Goal: Task Accomplishment & Management: Manage account settings

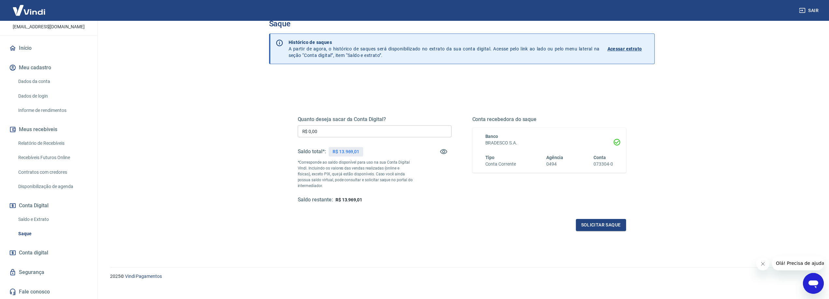
scroll to position [23, 0]
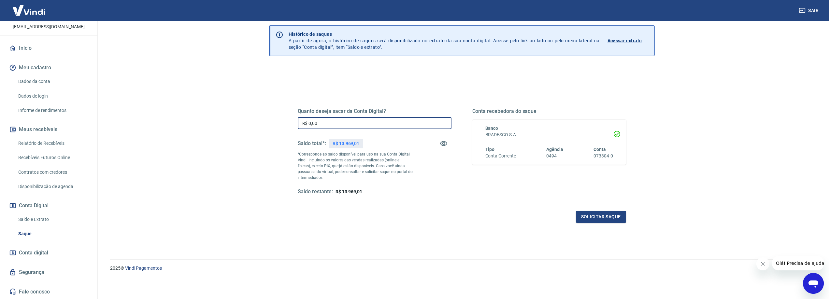
click at [353, 124] on input "R$ 0,00" at bounding box center [375, 123] width 154 height 12
click at [379, 85] on div "Quanto deseja sacar da Conta Digital? R$ 0,00 ​ Saldo total*: R$ 13.969,01 *Cor…" at bounding box center [462, 156] width 344 height 152
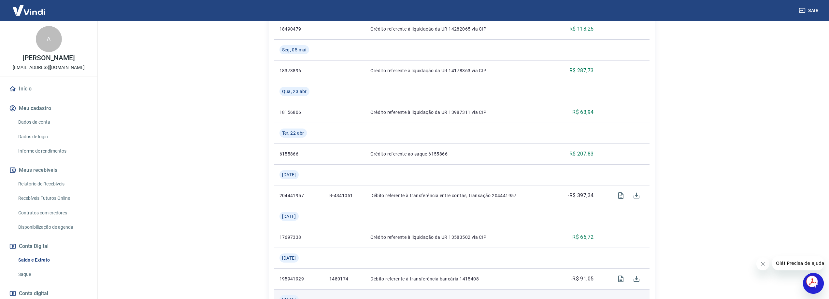
scroll to position [681, 0]
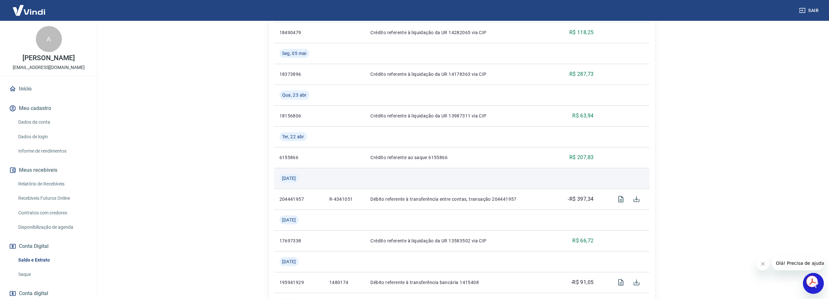
click at [296, 180] on span "[DATE]" at bounding box center [289, 178] width 14 height 7
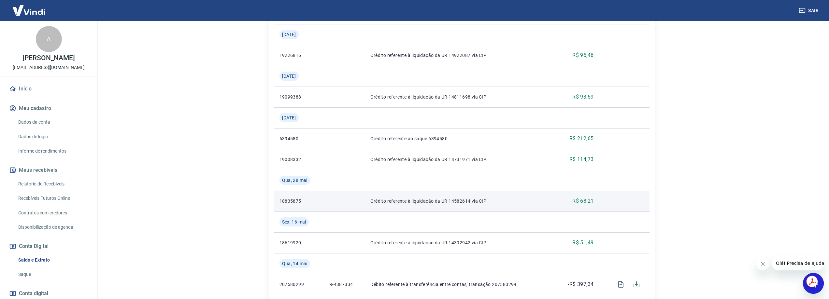
scroll to position [421, 0]
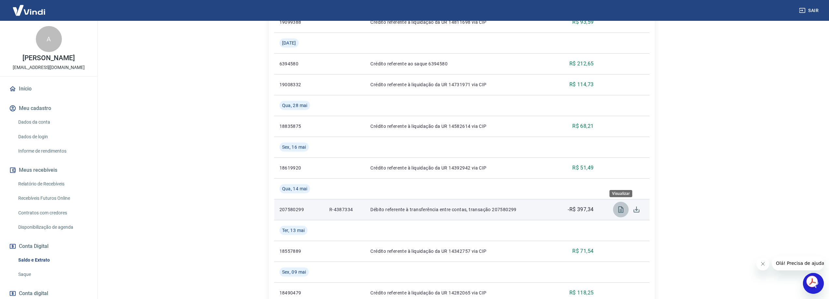
click at [621, 210] on icon "Visualizar" at bounding box center [621, 210] width 8 height 8
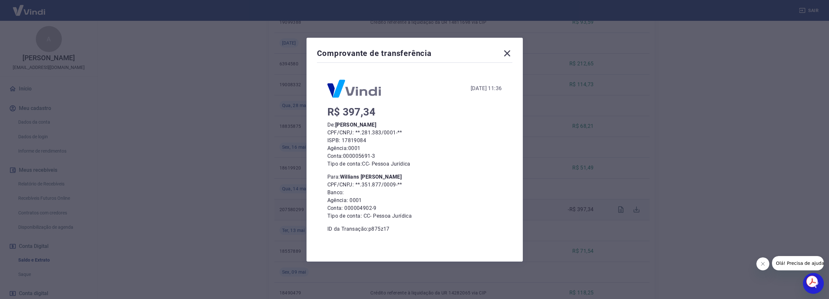
click at [508, 55] on icon at bounding box center [507, 53] width 6 height 6
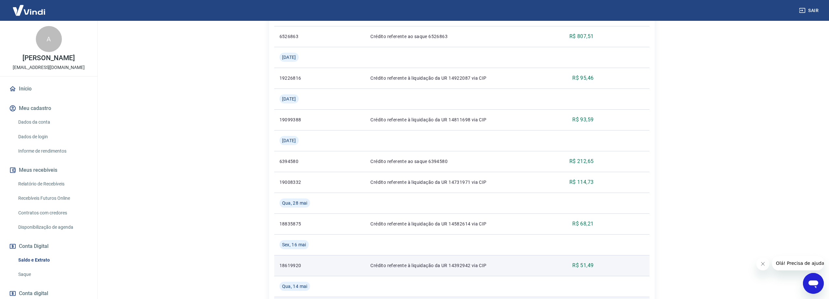
scroll to position [193, 0]
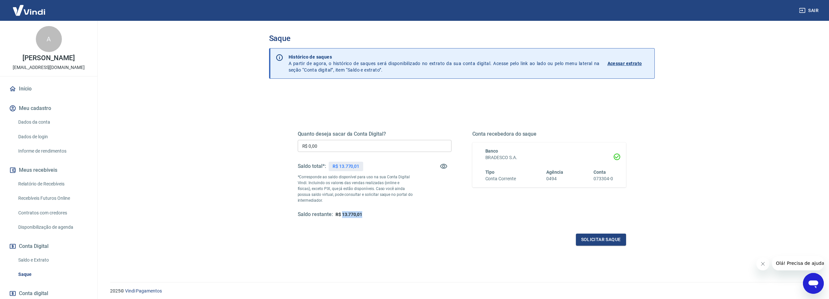
drag, startPoint x: 342, startPoint y: 216, endPoint x: 371, endPoint y: 216, distance: 29.3
click at [371, 216] on div "Saldo restante: R$ 13.770,01" at bounding box center [375, 214] width 154 height 7
copy span "13.770,01"
drag, startPoint x: 325, startPoint y: 148, endPoint x: 265, endPoint y: 141, distance: 60.3
click at [265, 141] on div "Saque Histórico de saques A partir de agora, o histórico de saques será disponi…" at bounding box center [461, 148] width 401 height 254
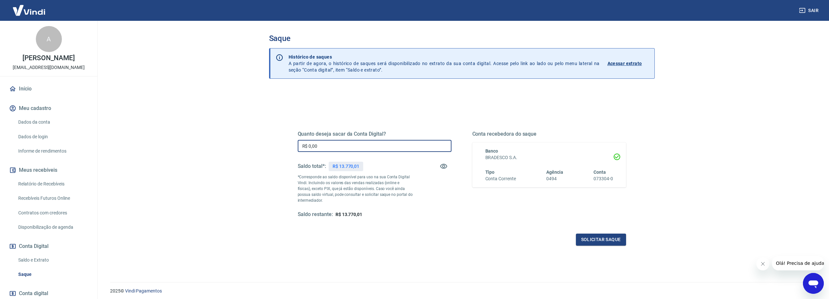
paste input "13.770,01"
type input "R$ 13.770,01"
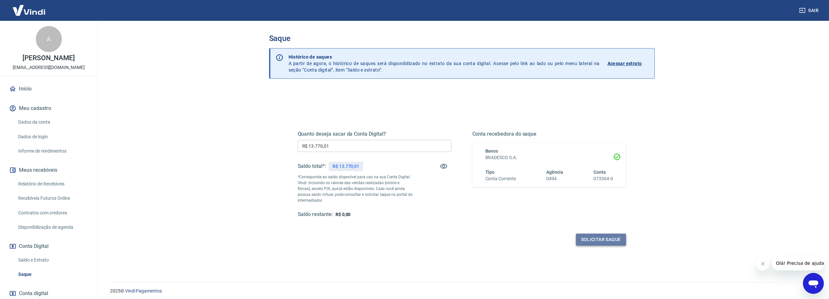
click at [606, 237] on button "Solicitar saque" at bounding box center [601, 240] width 50 height 12
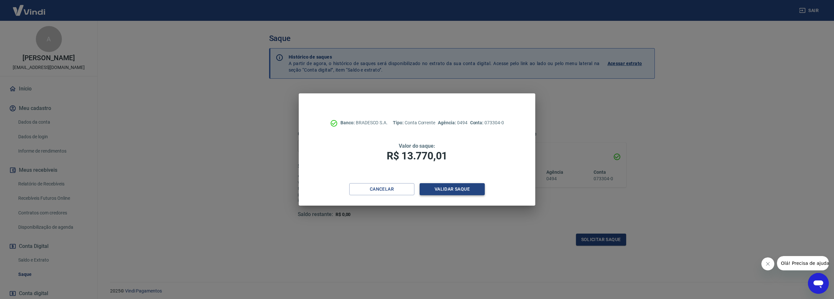
click at [455, 189] on button "Validar saque" at bounding box center [452, 189] width 65 height 12
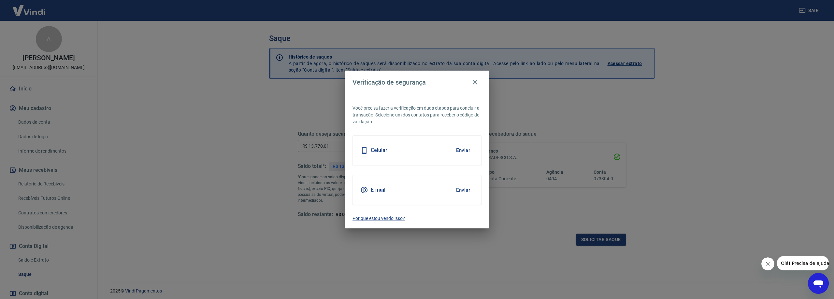
click at [465, 152] on button "Enviar" at bounding box center [463, 151] width 21 height 14
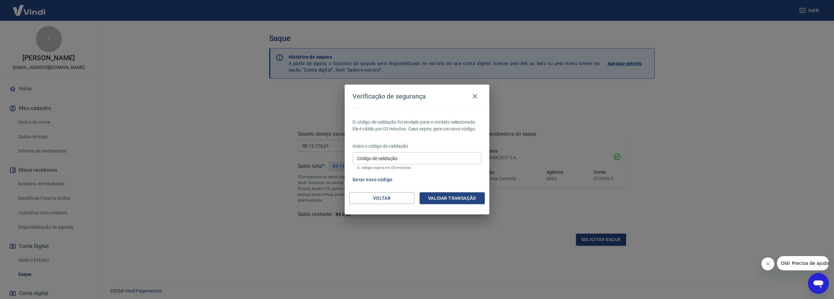
click at [449, 155] on input "Código de validação" at bounding box center [417, 158] width 129 height 12
type input "259379"
click at [456, 198] on button "Validar transação" at bounding box center [452, 199] width 65 height 12
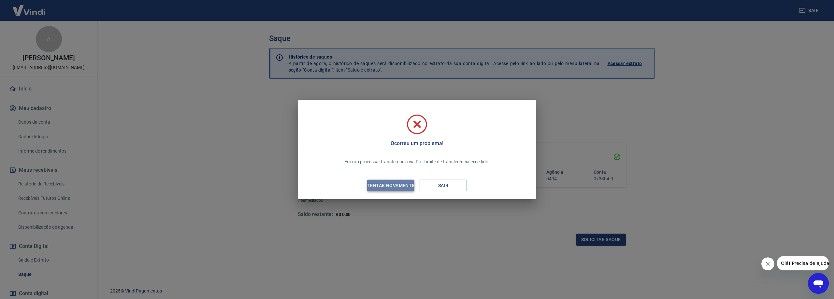
click at [402, 190] on div "Tentar novamente" at bounding box center [390, 186] width 63 height 8
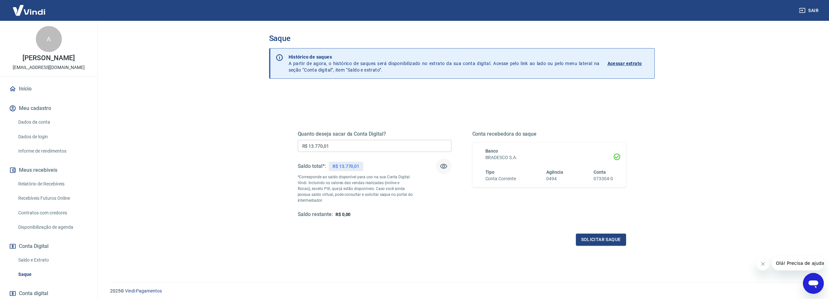
click at [443, 165] on icon "button" at bounding box center [444, 167] width 8 height 8
click at [598, 238] on button "Solicitar saque" at bounding box center [601, 240] width 50 height 12
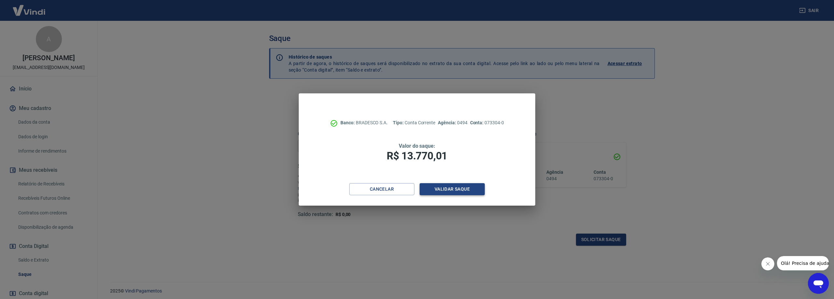
click at [452, 188] on button "Validar saque" at bounding box center [452, 189] width 65 height 12
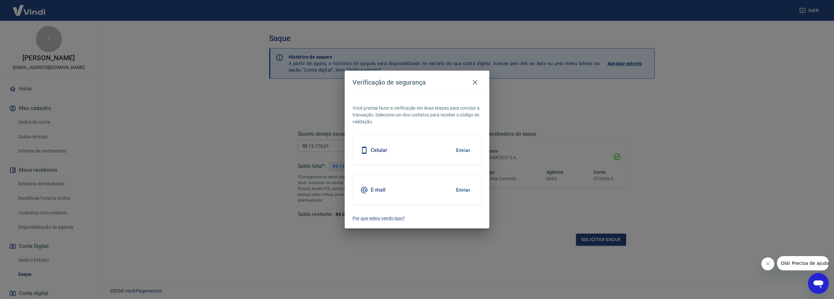
click at [457, 150] on button "Enviar" at bounding box center [463, 151] width 21 height 14
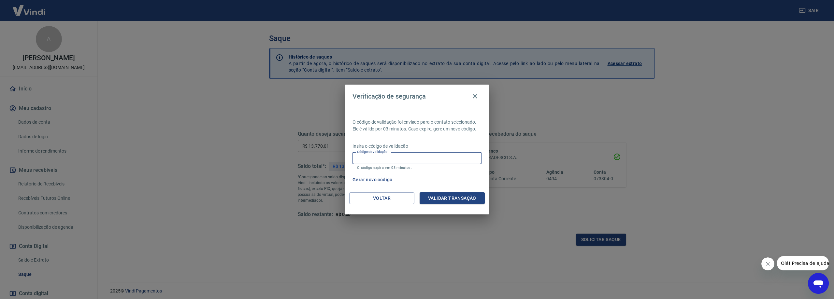
drag, startPoint x: 390, startPoint y: 160, endPoint x: 397, endPoint y: 155, distance: 8.1
click at [390, 160] on input "Código de validação" at bounding box center [417, 158] width 129 height 12
type input "565314"
click at [448, 196] on button "Validar transação" at bounding box center [452, 199] width 65 height 12
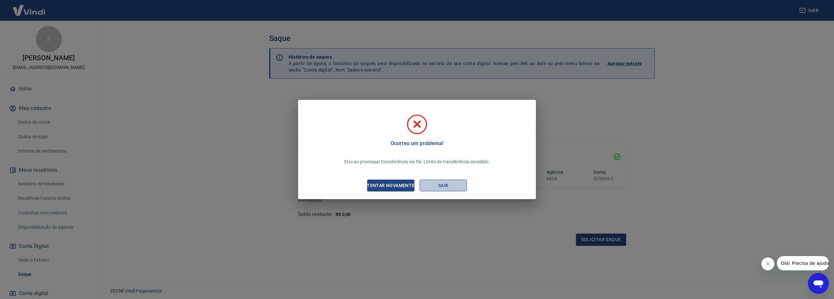
click at [455, 188] on button "Sair" at bounding box center [443, 186] width 47 height 12
